Goal: Task Accomplishment & Management: Use online tool/utility

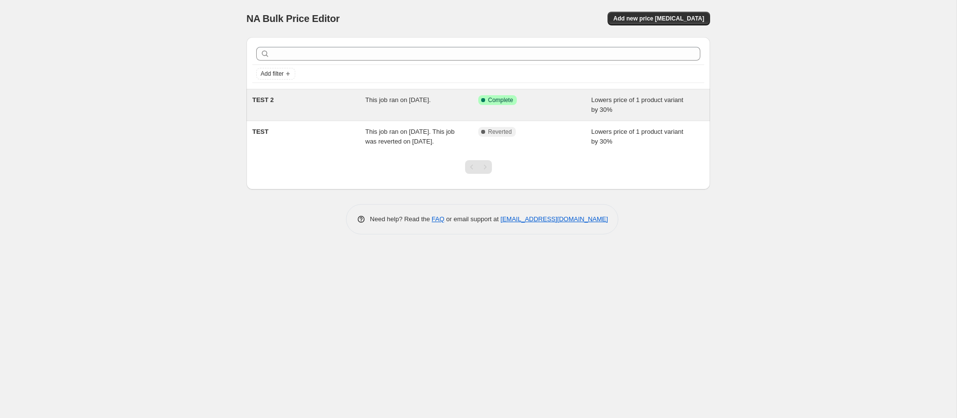
click at [392, 98] on span "This job ran on [DATE]." at bounding box center [398, 99] width 65 height 7
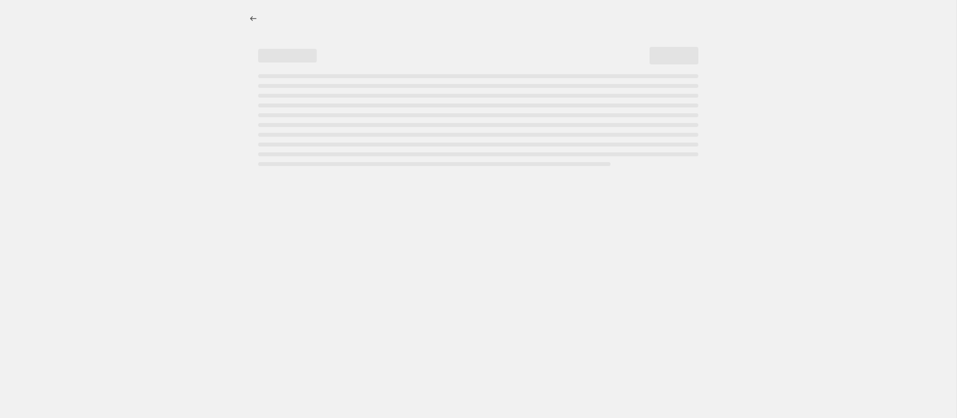
select select "percentage"
